Goal: Task Accomplishment & Management: Manage account settings

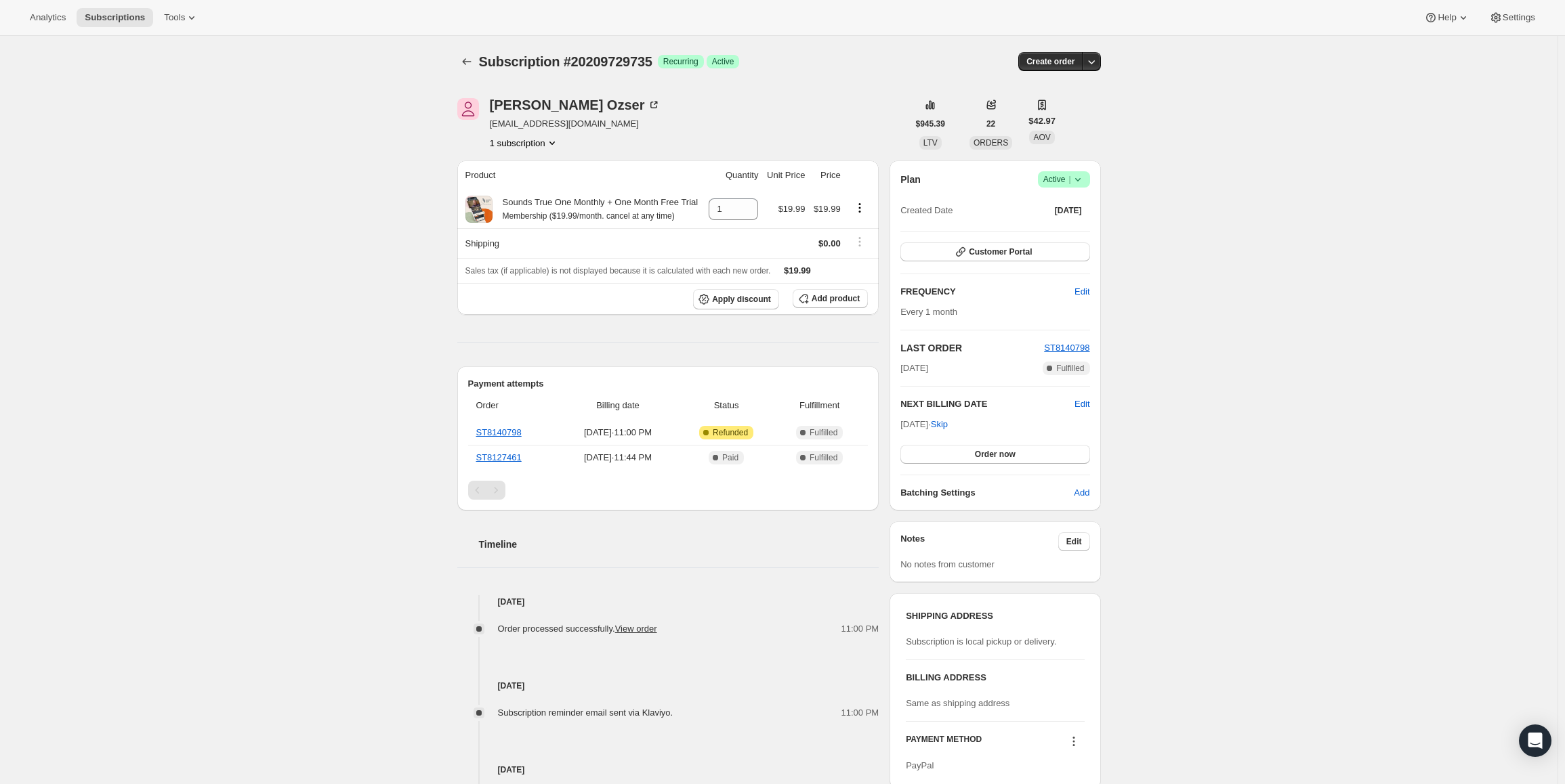
click at [1055, 183] on span "Active |" at bounding box center [1063, 180] width 41 height 14
click at [1058, 233] on span "Cancel subscription" at bounding box center [1068, 229] width 77 height 10
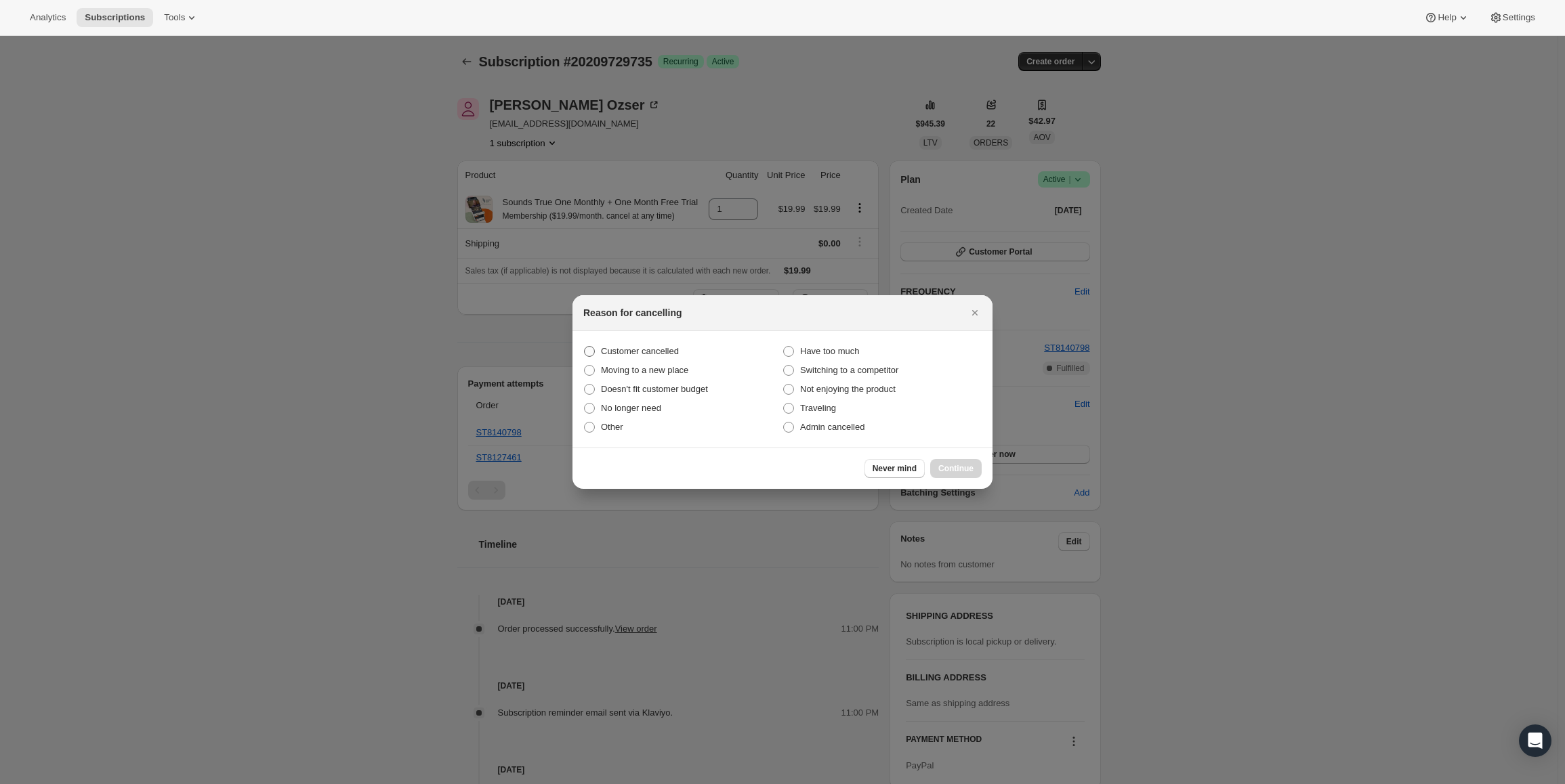
click at [614, 353] on span "Customer cancelled" at bounding box center [639, 351] width 78 height 10
click at [584, 347] on input "Customer cancelled" at bounding box center [584, 346] width 1 height 1
radio input "true"
click at [974, 466] on button "Continue" at bounding box center [955, 468] width 51 height 19
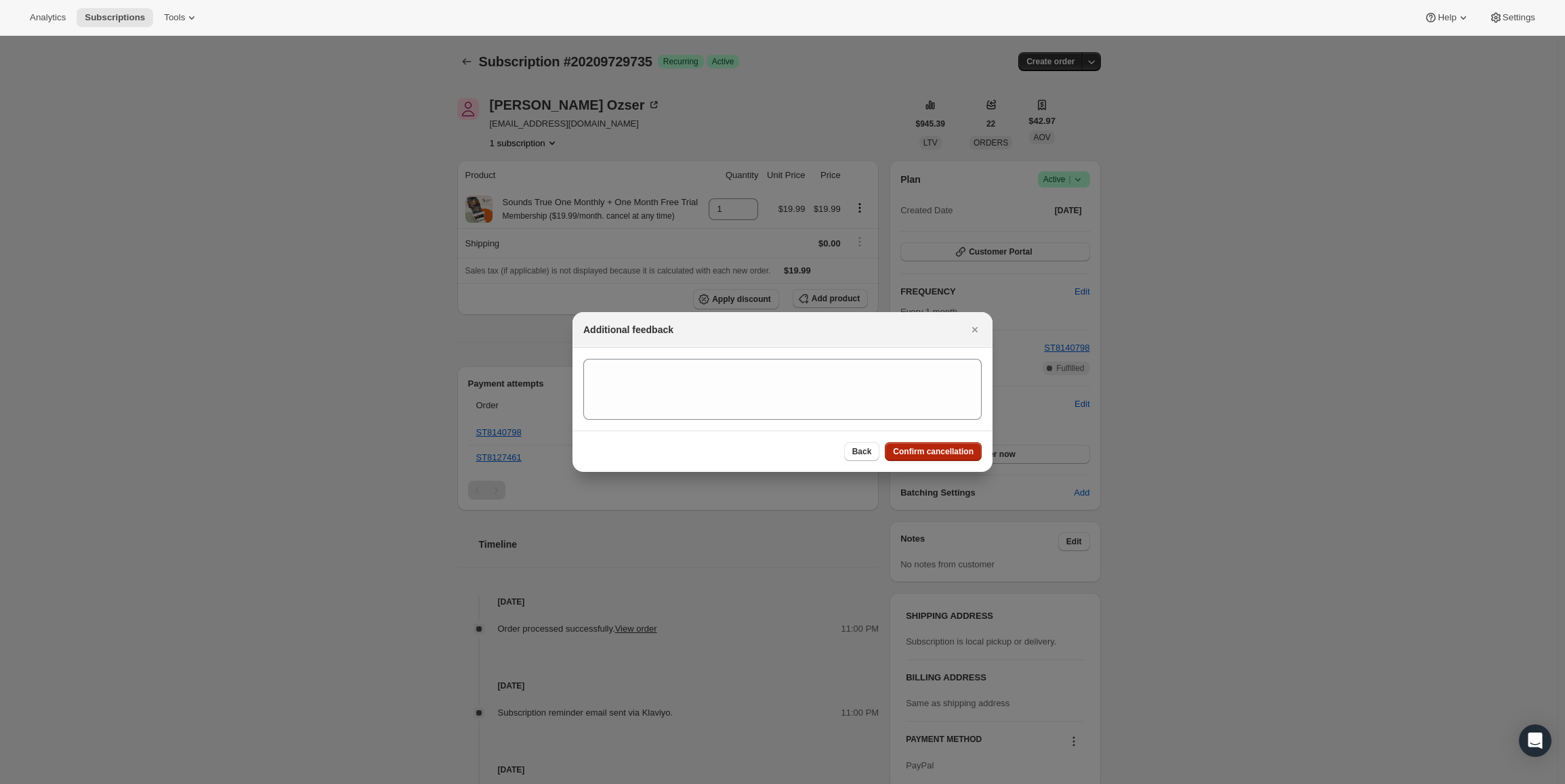
click at [956, 459] on button "Confirm cancellation" at bounding box center [933, 452] width 97 height 19
